Goal: Task Accomplishment & Management: Complete application form

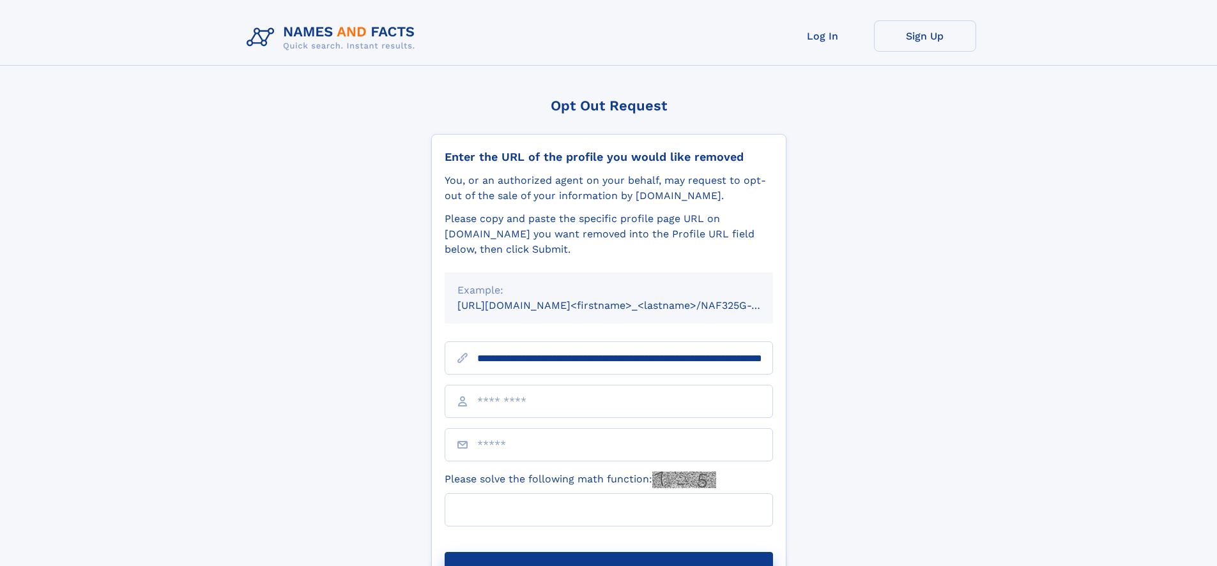
scroll to position [0, 129]
type input "**********"
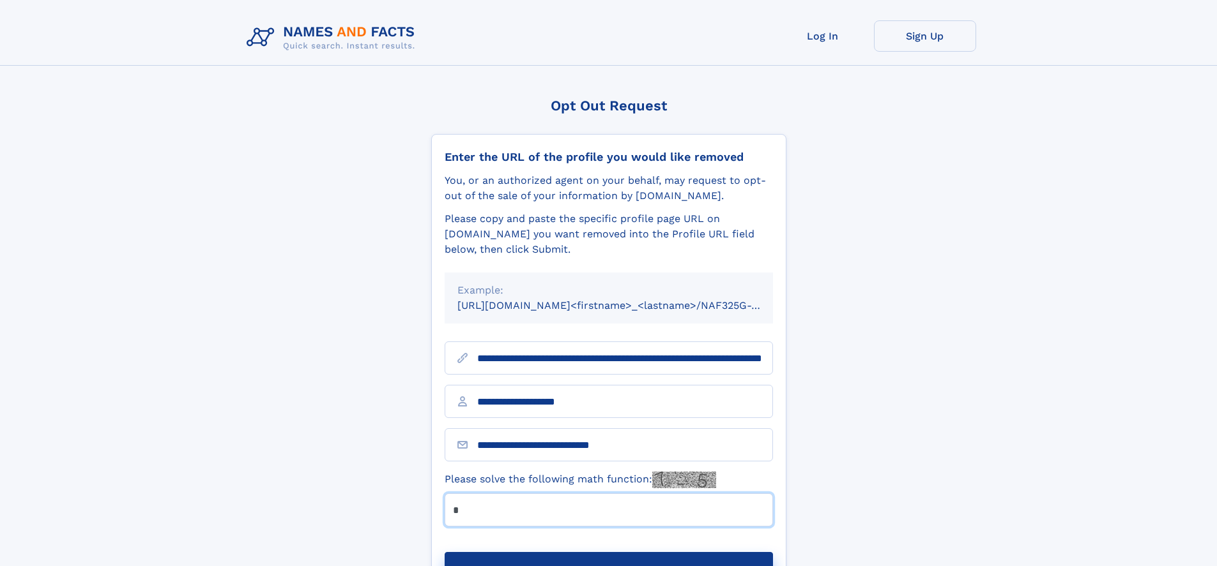
type input "*"
click at [608, 552] on button "Submit Opt Out Request" at bounding box center [608, 572] width 328 height 41
